Goal: Task Accomplishment & Management: Complete application form

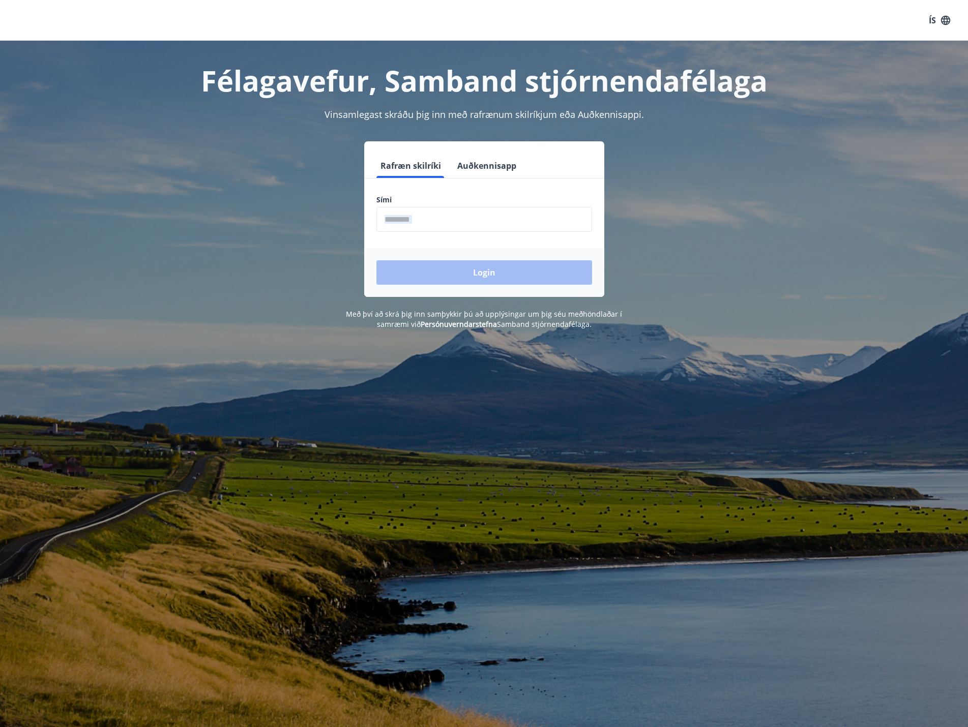
drag, startPoint x: 406, startPoint y: 232, endPoint x: 408, endPoint y: 226, distance: 6.6
click at [408, 227] on form "Rafræn skilríki Auðkennisapp Sími ​ Login" at bounding box center [484, 225] width 240 height 143
click at [410, 226] on input "phone" at bounding box center [484, 219] width 216 height 25
type input "********"
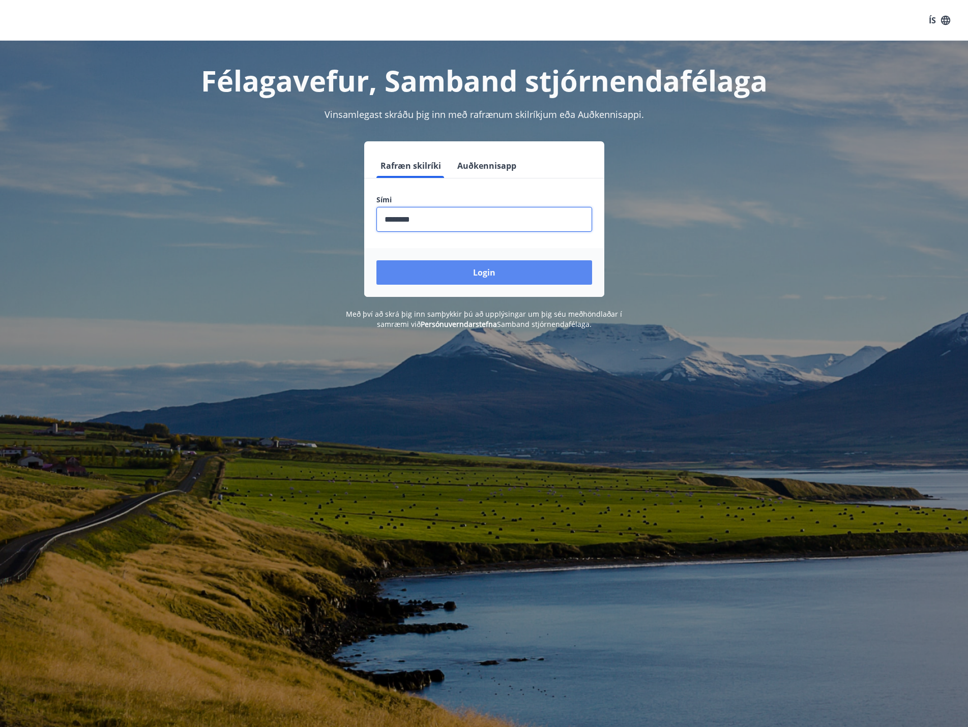
click at [481, 261] on button "Login" at bounding box center [484, 272] width 216 height 24
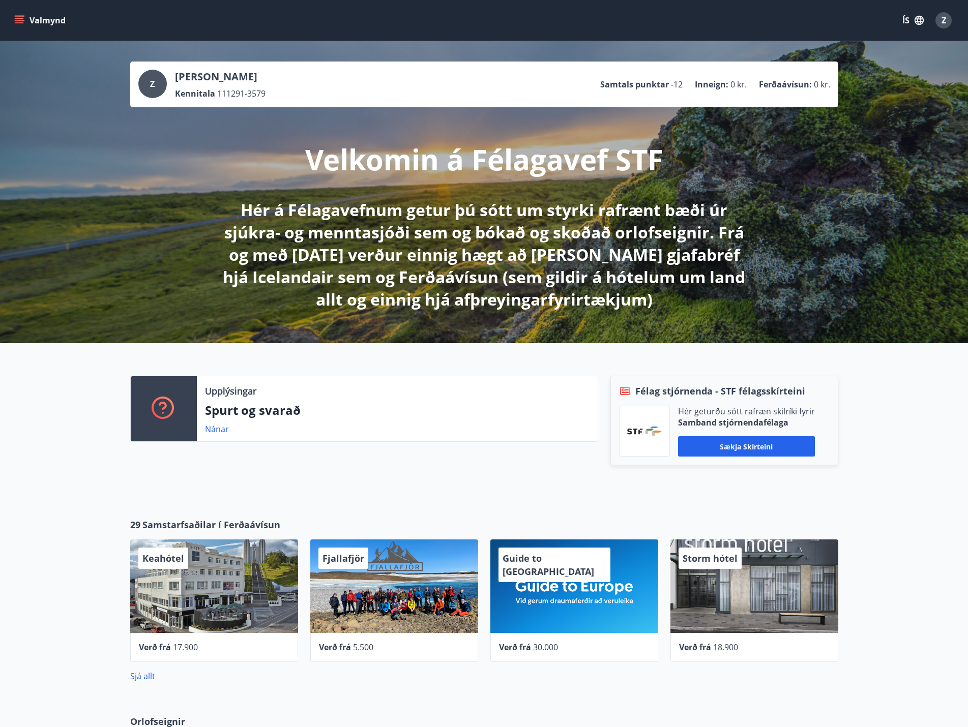
click at [51, 15] on button "Valmynd" at bounding box center [40, 20] width 57 height 18
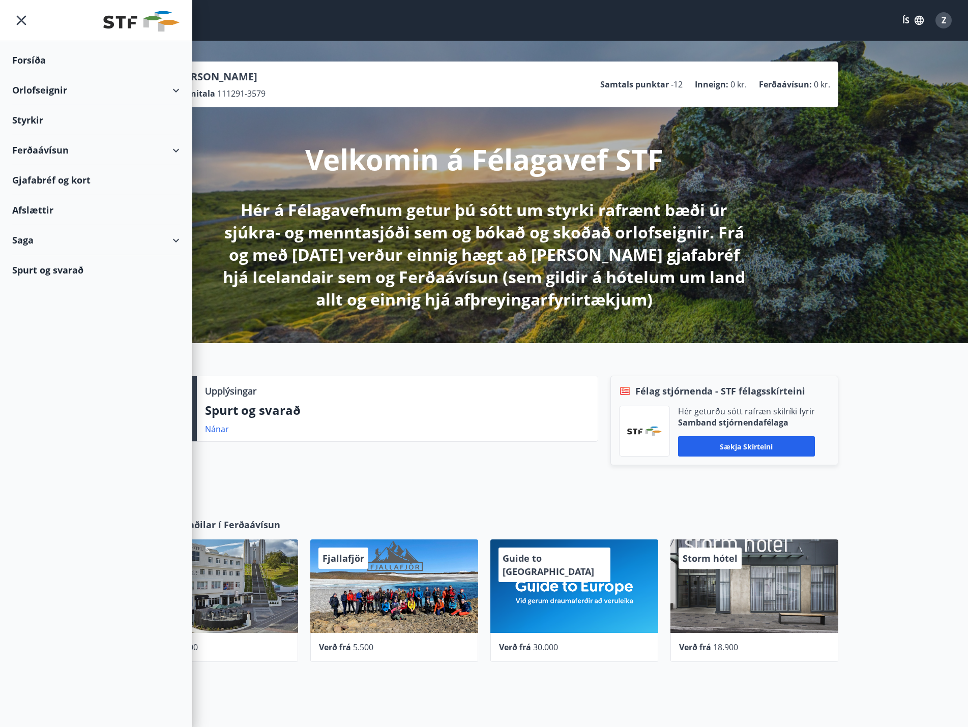
click at [43, 75] on div "Styrkir" at bounding box center [95, 60] width 167 height 30
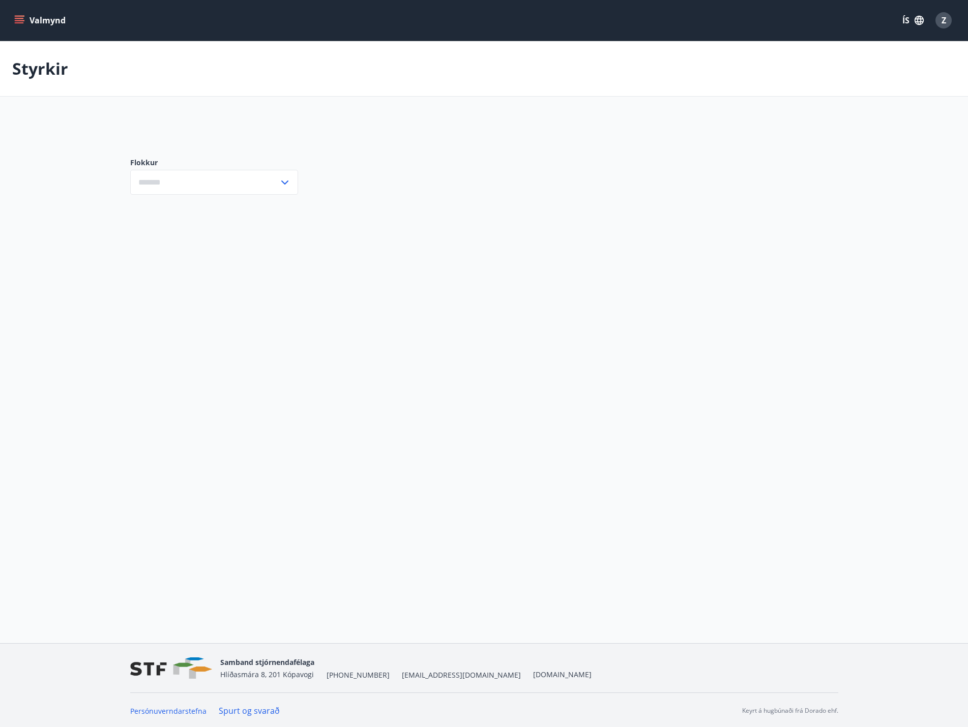
type input "***"
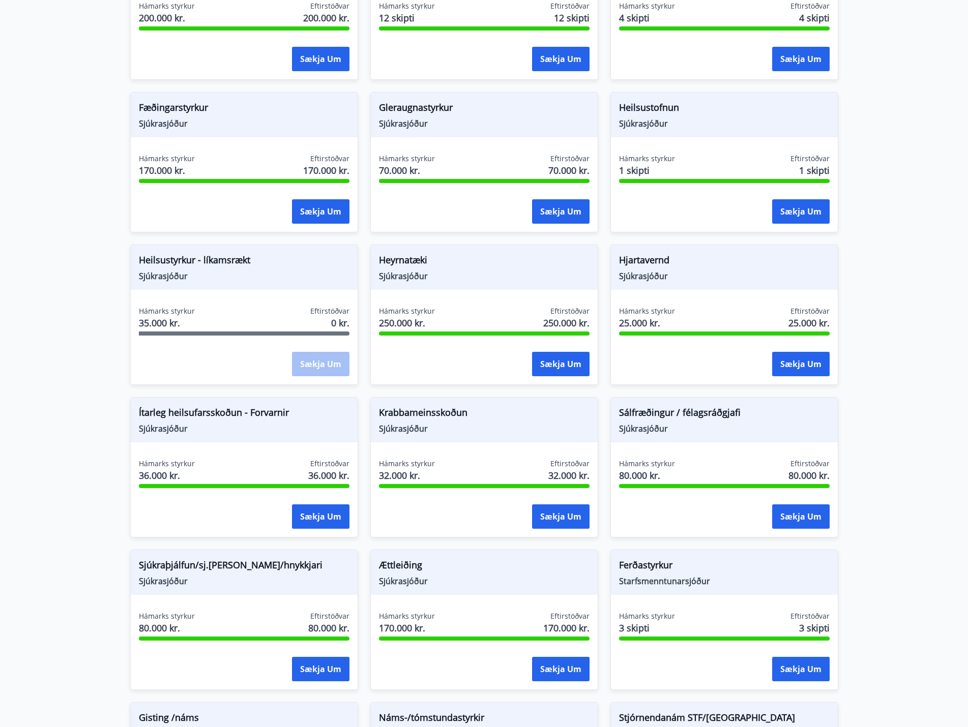
scroll to position [458, 0]
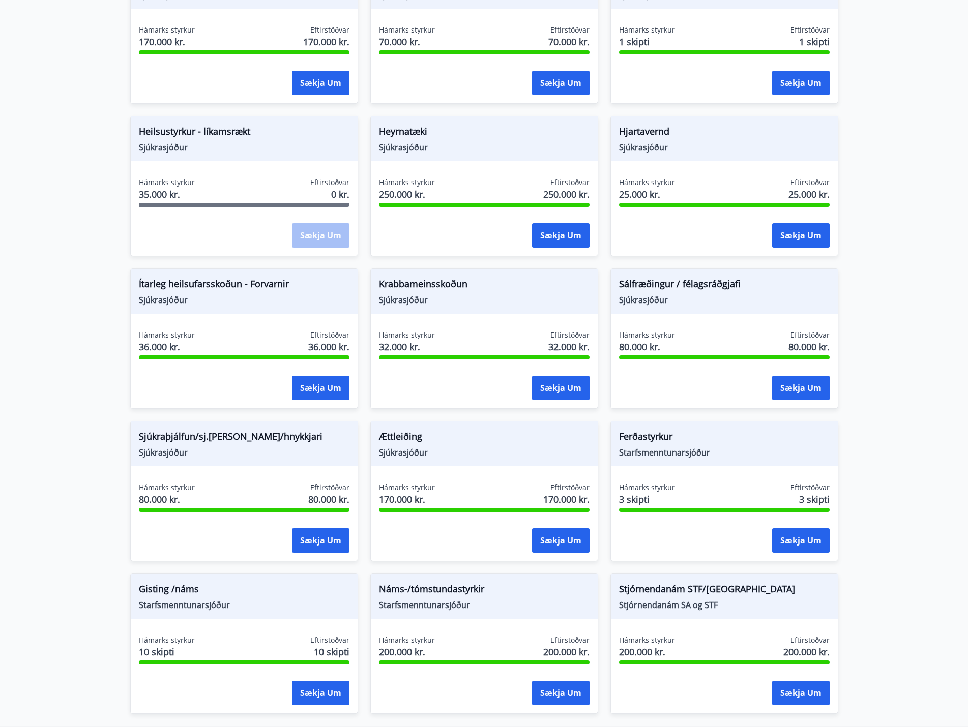
click at [310, 556] on div "Hámarks styrkur 80.000 kr. Eftirstöðvar 80.000 kr. Sækja um" at bounding box center [244, 520] width 227 height 74
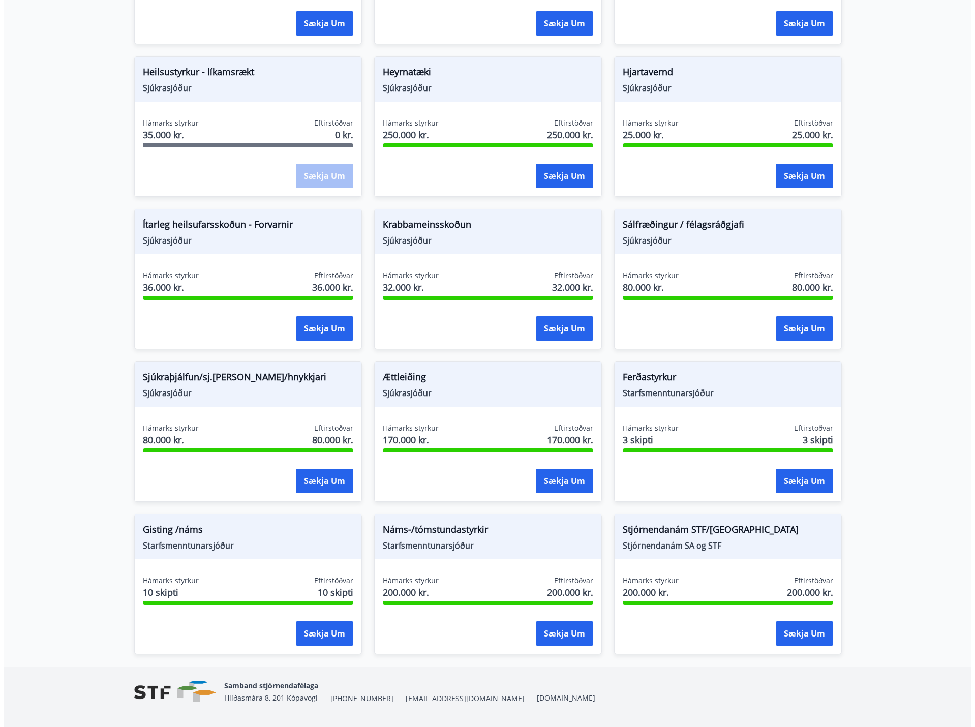
scroll to position [542, 0]
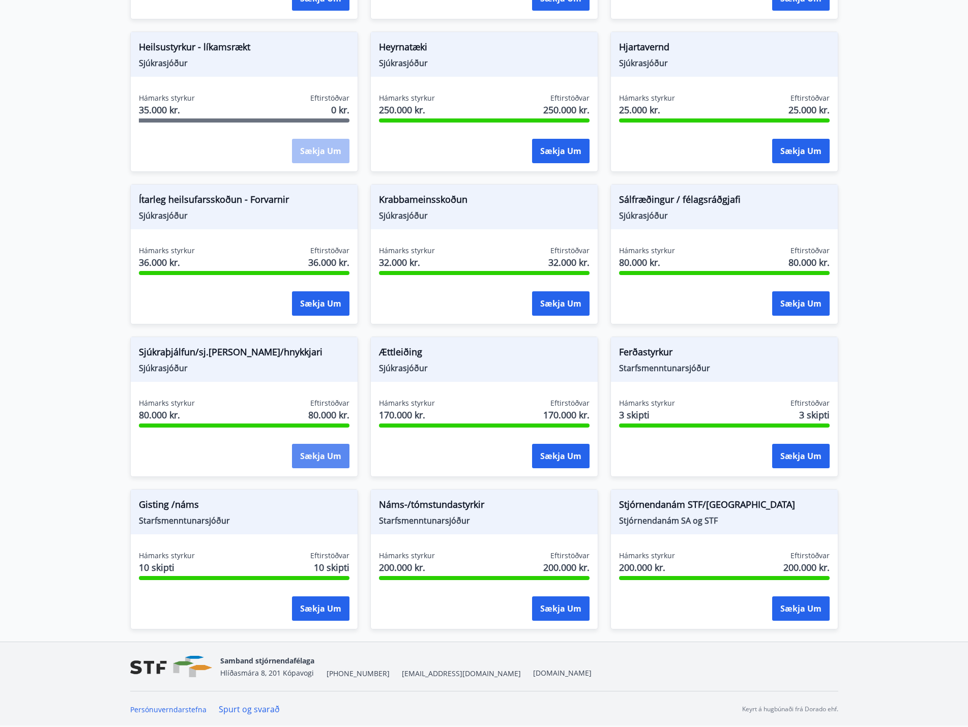
click at [315, 460] on button "Sækja um" at bounding box center [320, 456] width 57 height 24
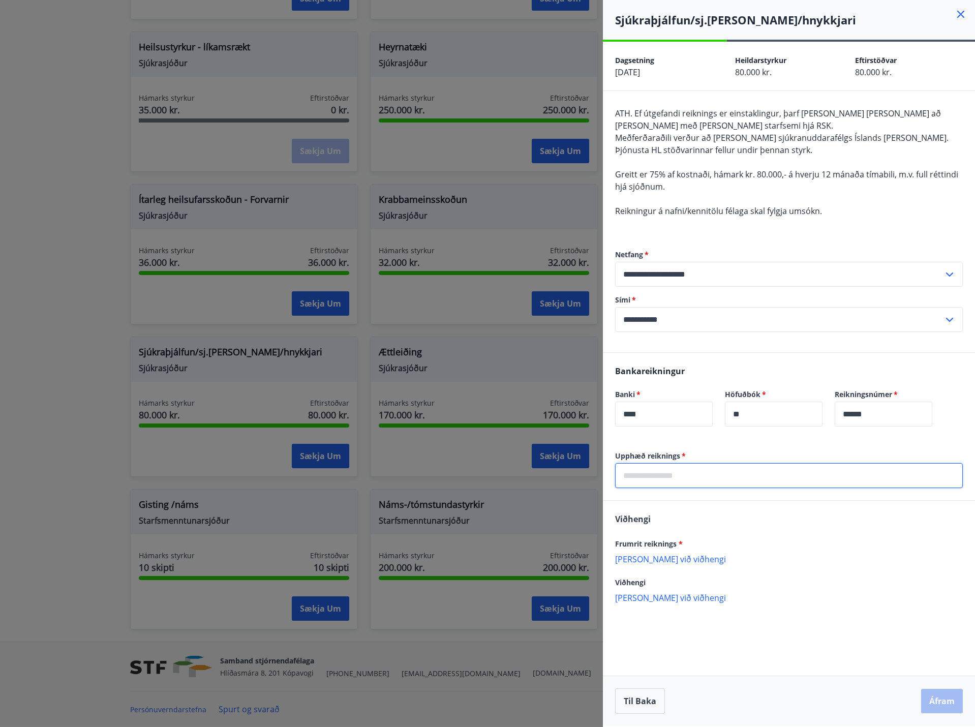
click at [723, 478] on input "text" at bounding box center [789, 475] width 348 height 25
type input "*****"
click at [666, 564] on p "Bæta við viðhengi" at bounding box center [789, 559] width 348 height 10
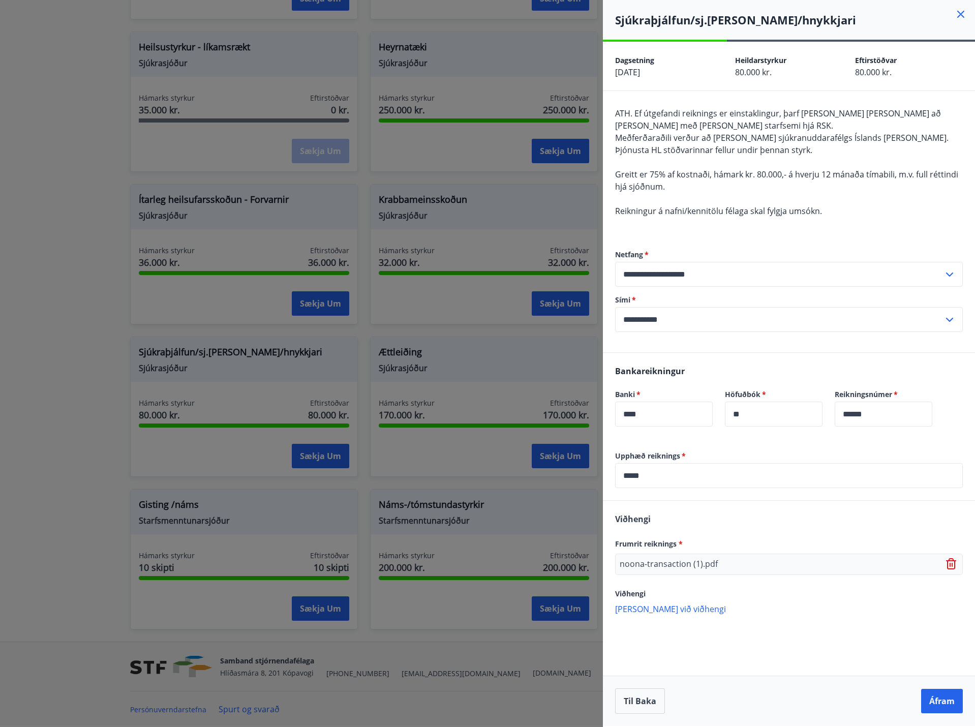
click at [654, 611] on p "Bæta við viðhengi" at bounding box center [789, 609] width 348 height 10
click at [945, 699] on button "Áfram" at bounding box center [942, 701] width 42 height 24
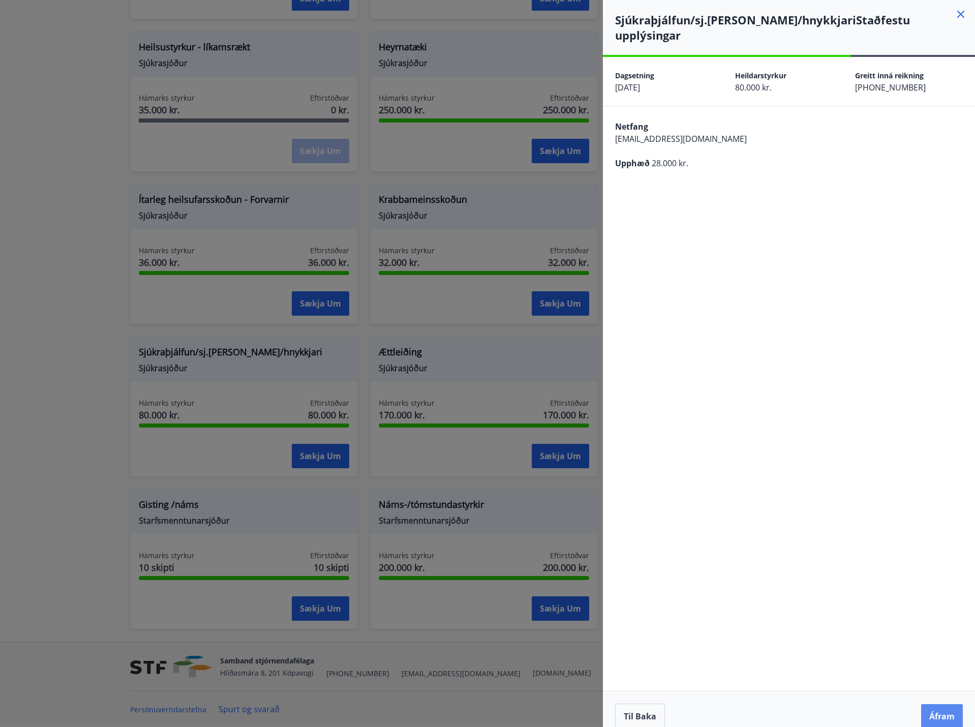
click at [958, 704] on button "Áfram" at bounding box center [942, 716] width 42 height 24
